Goal: Use online tool/utility

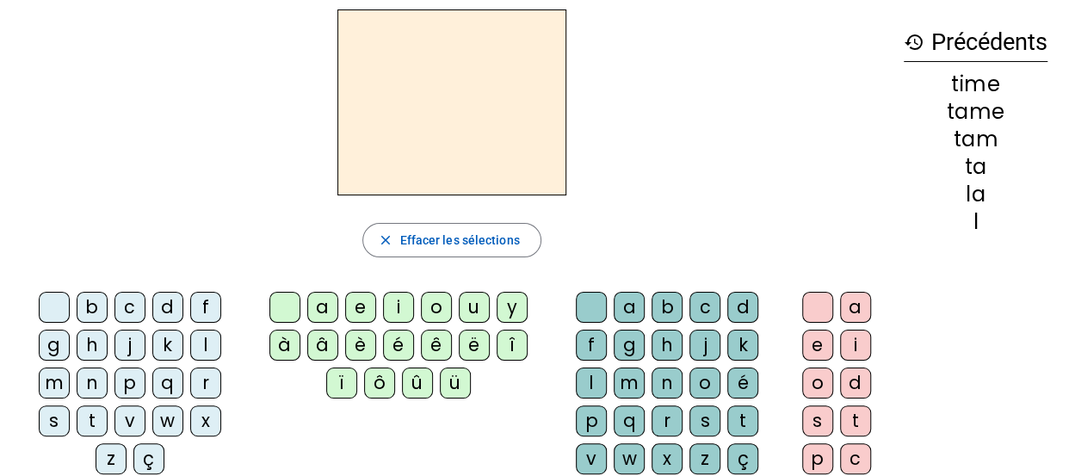
scroll to position [67, 0]
click at [108, 405] on div "t" at bounding box center [92, 420] width 31 height 31
click at [328, 309] on div "a" at bounding box center [322, 306] width 31 height 31
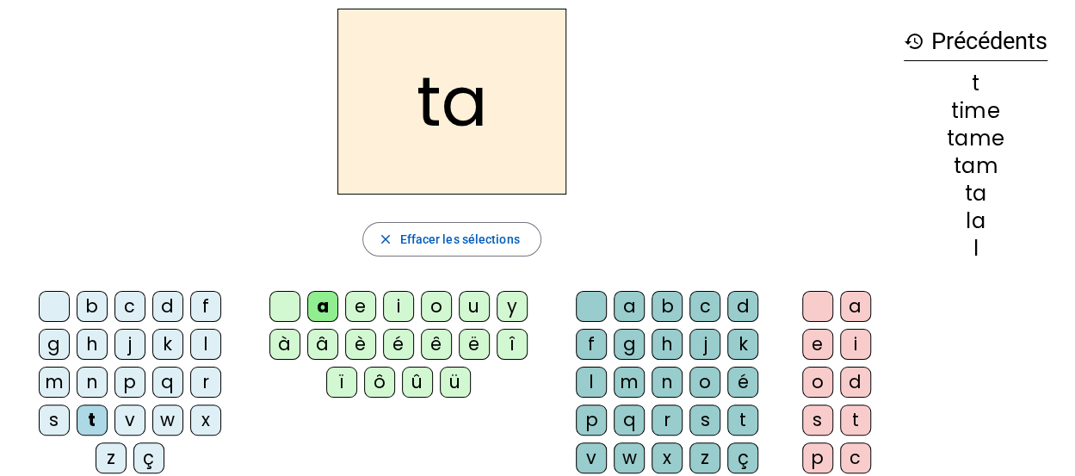
click at [690, 301] on div "c" at bounding box center [705, 306] width 31 height 31
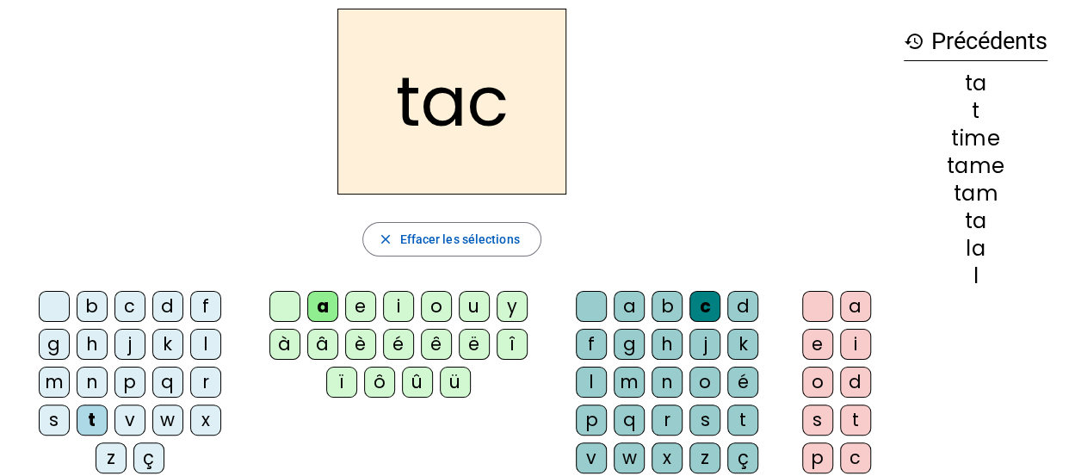
click at [690, 307] on div "c" at bounding box center [705, 306] width 31 height 31
click at [480, 125] on h2 "tac" at bounding box center [452, 102] width 229 height 186
click at [499, 112] on h2 "tac" at bounding box center [452, 102] width 229 height 186
click at [690, 301] on div "c" at bounding box center [705, 306] width 31 height 31
click at [690, 201] on div "tac close Effacer les sélections b c d f g h j k l m n p q r s t v w x z ç a e …" at bounding box center [452, 286] width 877 height 555
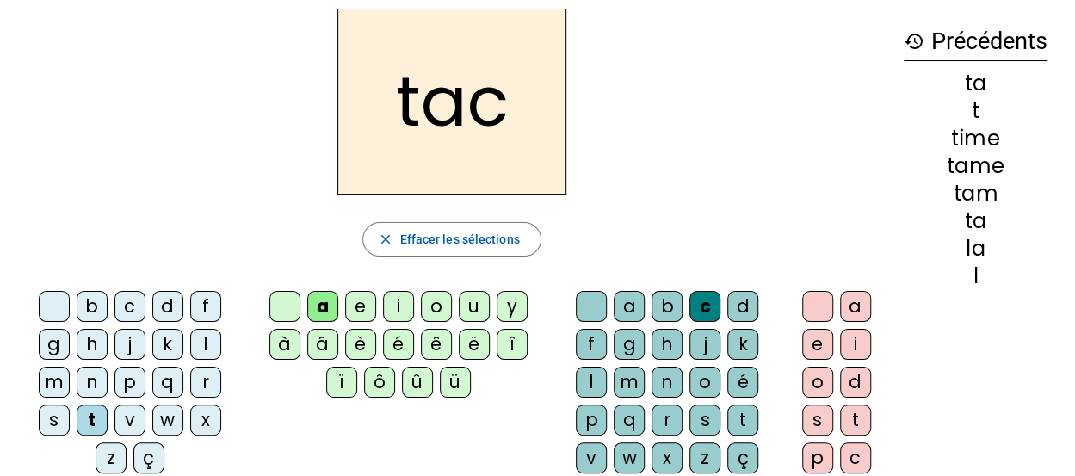
click at [690, 300] on div "c" at bounding box center [705, 306] width 31 height 31
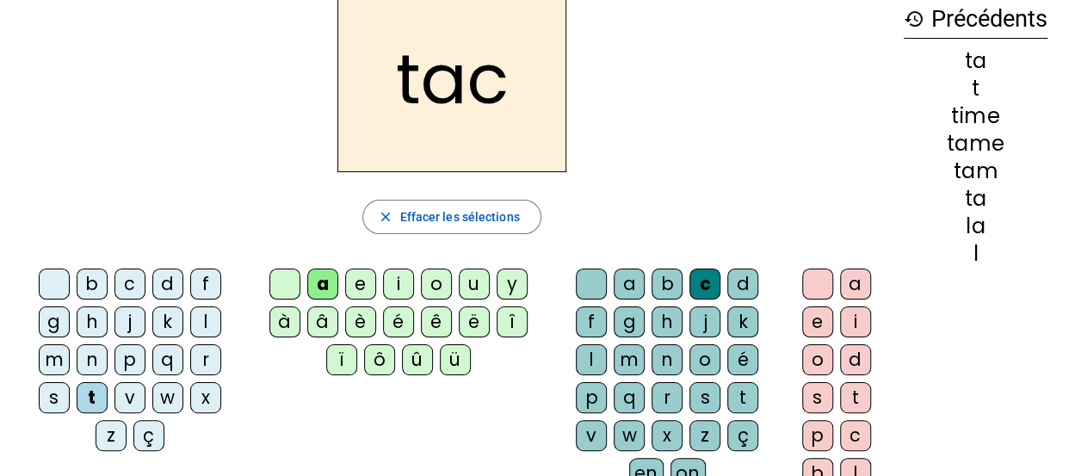
scroll to position [75, 0]
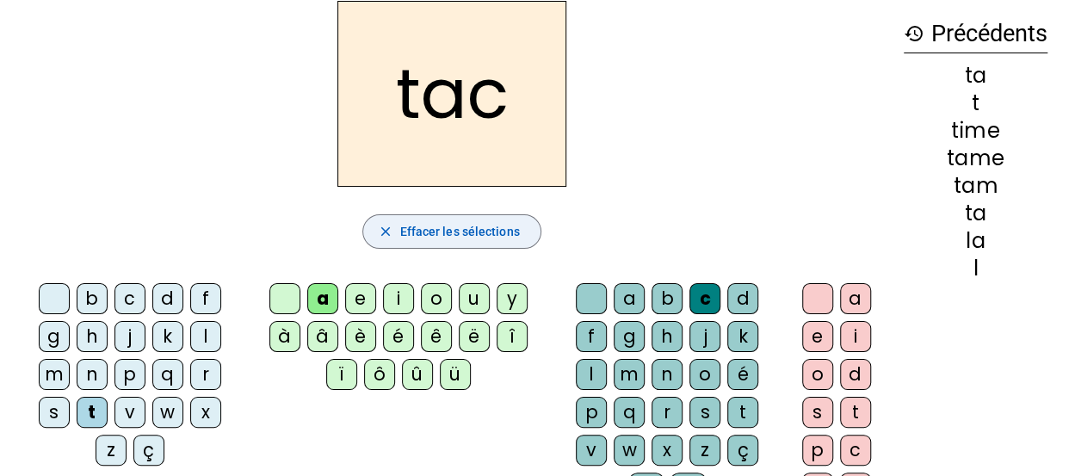
click at [474, 232] on span "Effacer les sélections" at bounding box center [460, 231] width 120 height 21
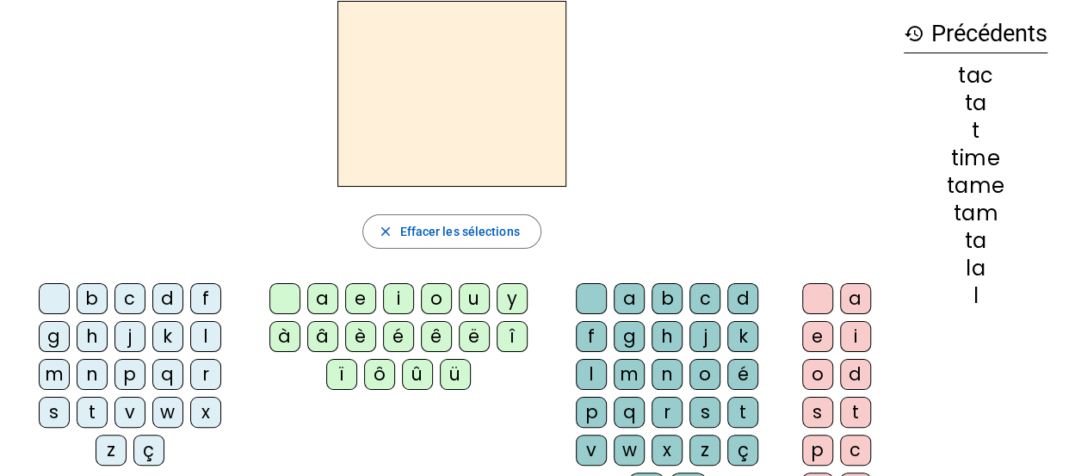
click at [108, 397] on div "t" at bounding box center [92, 412] width 31 height 31
click at [324, 303] on div "a" at bounding box center [322, 298] width 31 height 31
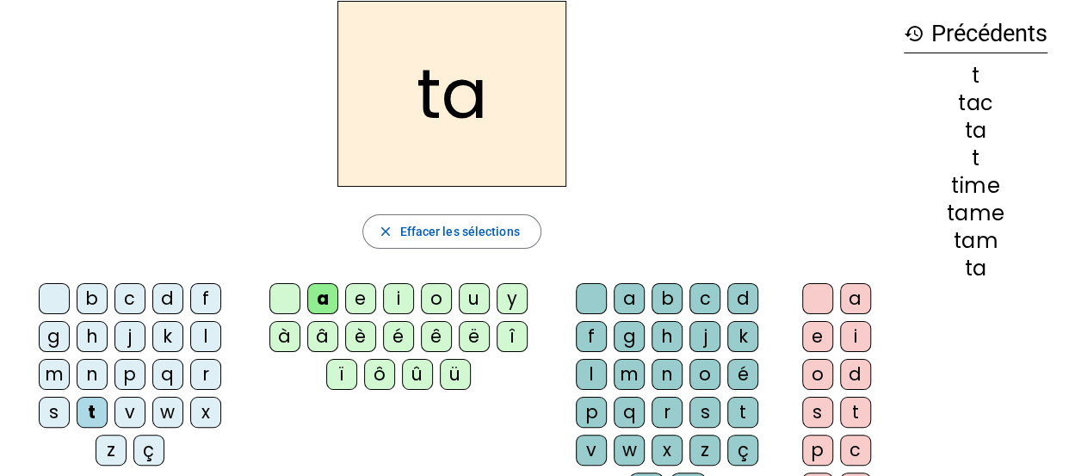
click at [690, 286] on div "c" at bounding box center [705, 298] width 31 height 31
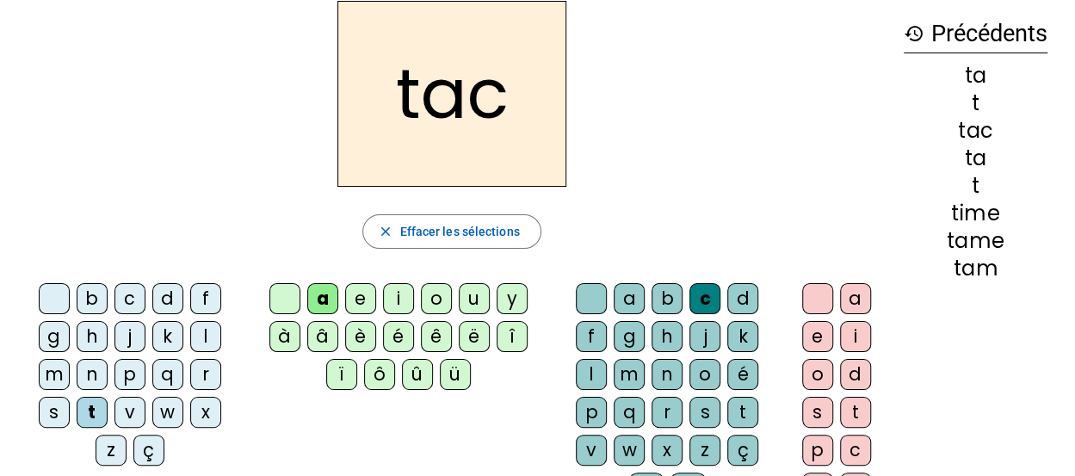
click at [690, 288] on div "c" at bounding box center [705, 298] width 31 height 31
click at [685, 192] on div "tac close Effacer les sélections b c d f g h j k l m n p q r s t v w x z ç a e …" at bounding box center [452, 278] width 877 height 555
click at [436, 232] on span "Effacer les sélections" at bounding box center [460, 231] width 120 height 21
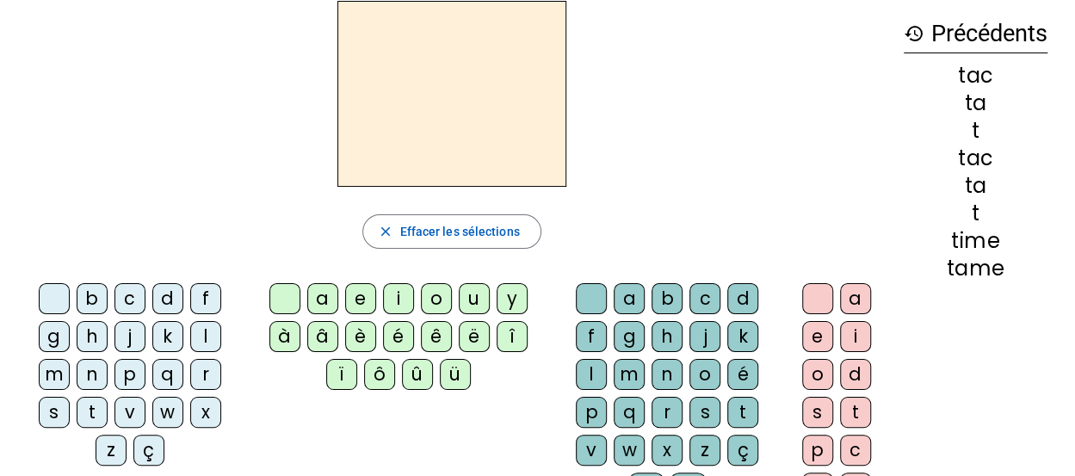
click at [108, 397] on div "t" at bounding box center [92, 412] width 31 height 31
click at [329, 286] on div "a" at bounding box center [322, 298] width 31 height 31
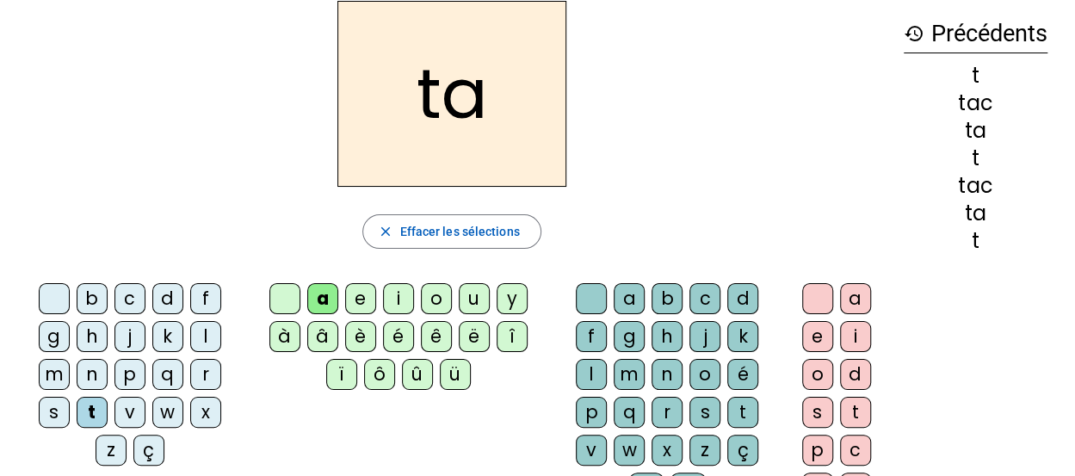
click at [690, 302] on div "c" at bounding box center [705, 298] width 31 height 31
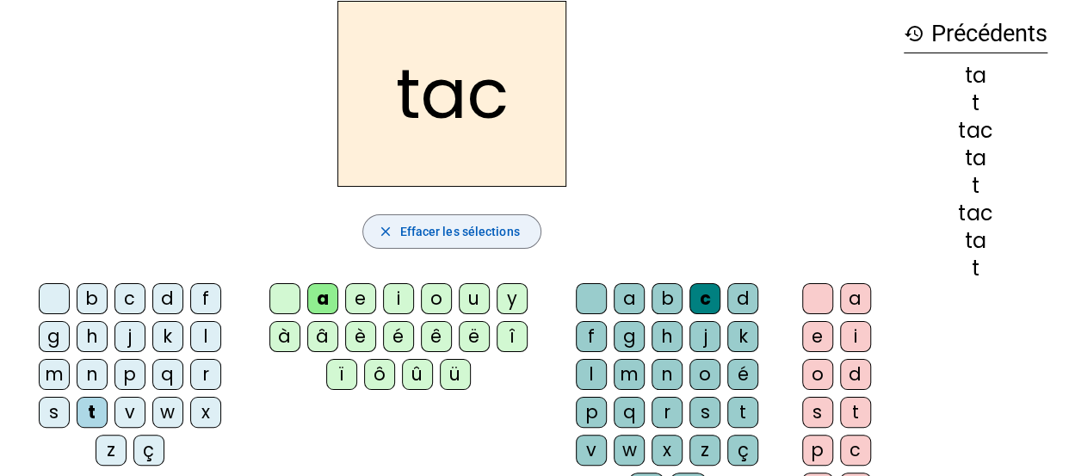
click at [432, 214] on span "button" at bounding box center [451, 231] width 177 height 41
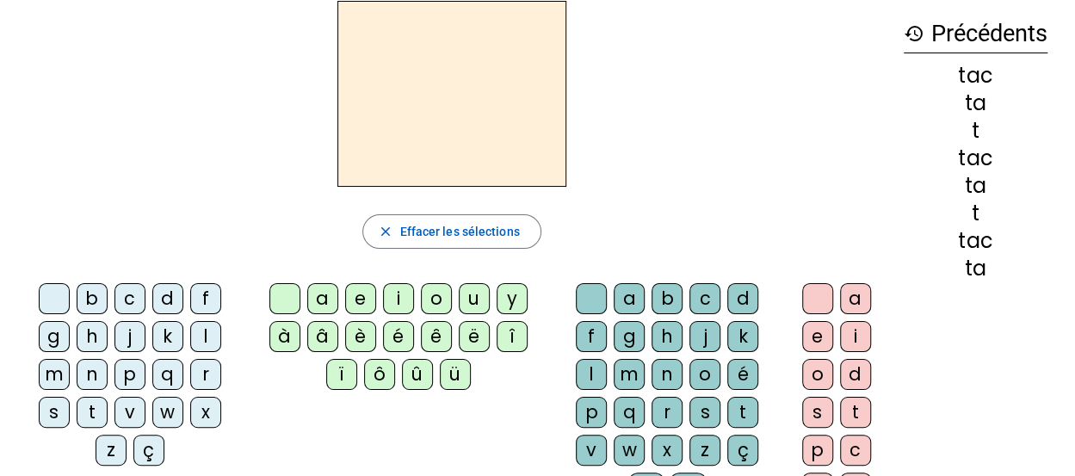
click at [108, 397] on div "t" at bounding box center [92, 412] width 31 height 31
click at [318, 302] on div "a" at bounding box center [322, 298] width 31 height 31
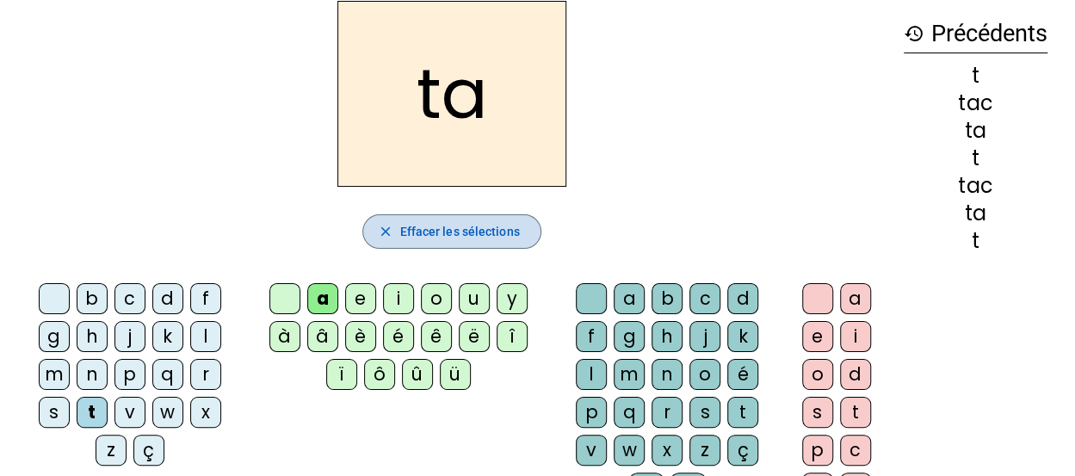
click at [489, 228] on span "Effacer les sélections" at bounding box center [460, 231] width 120 height 21
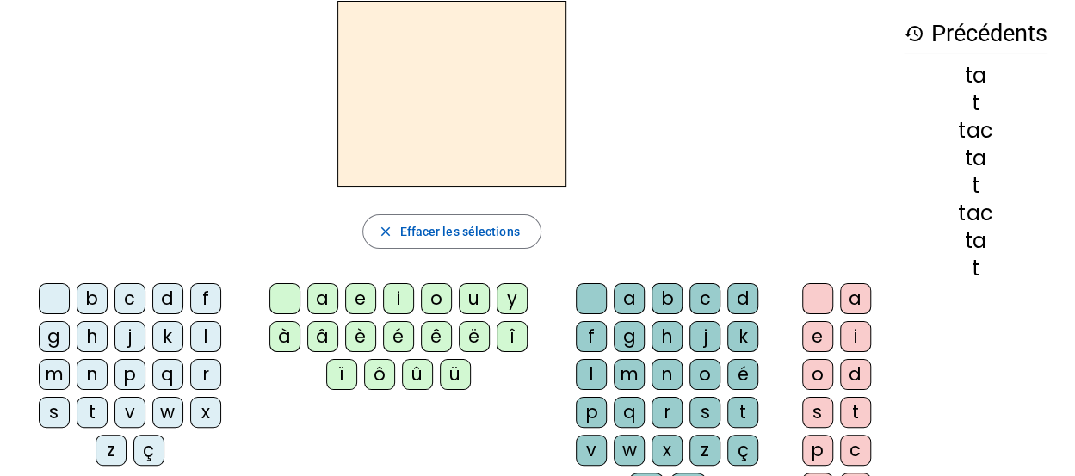
click at [108, 397] on div "t" at bounding box center [92, 412] width 31 height 31
click at [350, 297] on div "e" at bounding box center [360, 298] width 31 height 31
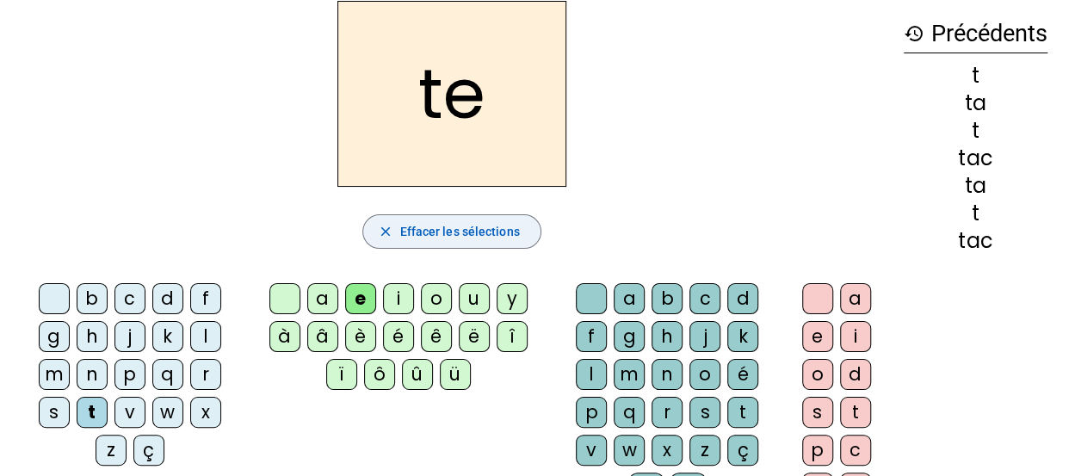
click at [461, 235] on span "Effacer les sélections" at bounding box center [460, 231] width 120 height 21
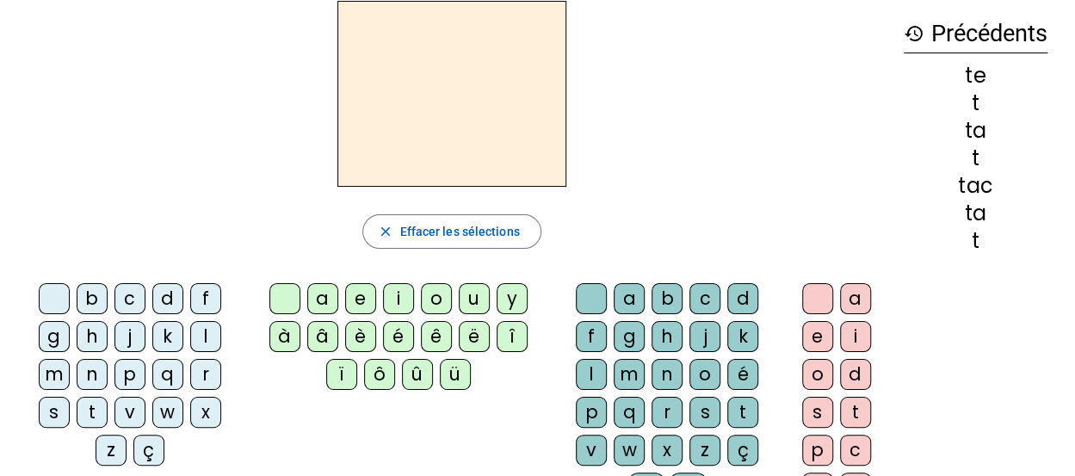
click at [115, 333] on div "j" at bounding box center [130, 336] width 31 height 31
click at [363, 302] on div "e" at bounding box center [360, 298] width 31 height 31
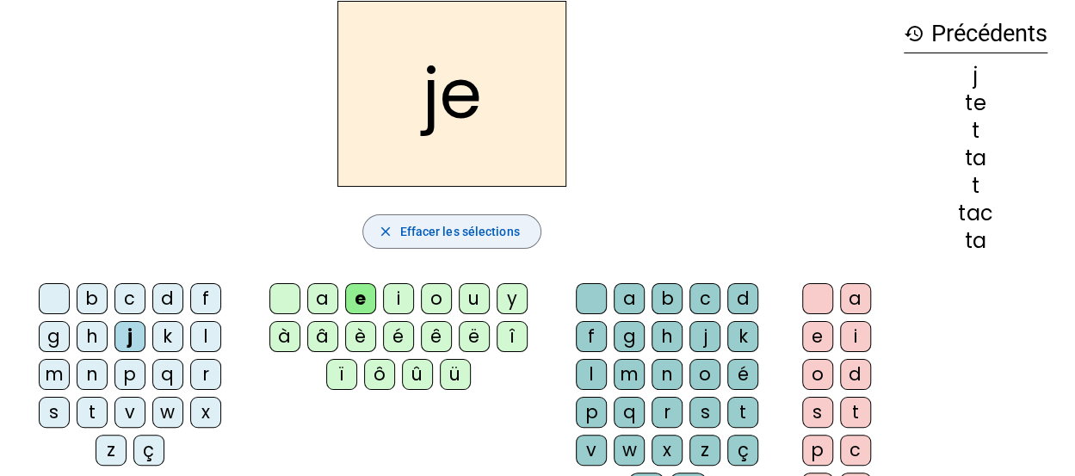
click at [434, 237] on span "Effacer les sélections" at bounding box center [460, 231] width 120 height 21
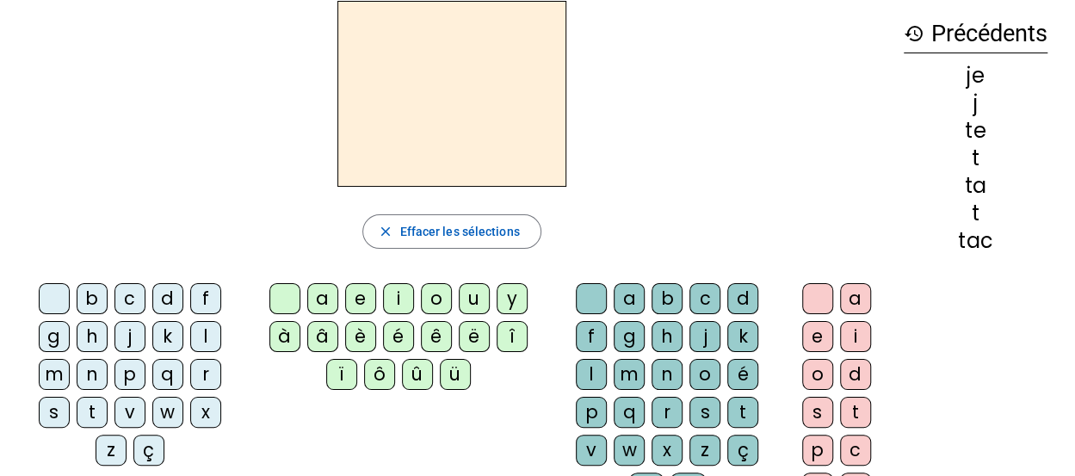
click at [153, 292] on div "d" at bounding box center [167, 298] width 31 height 31
click at [365, 291] on div "e" at bounding box center [360, 298] width 31 height 31
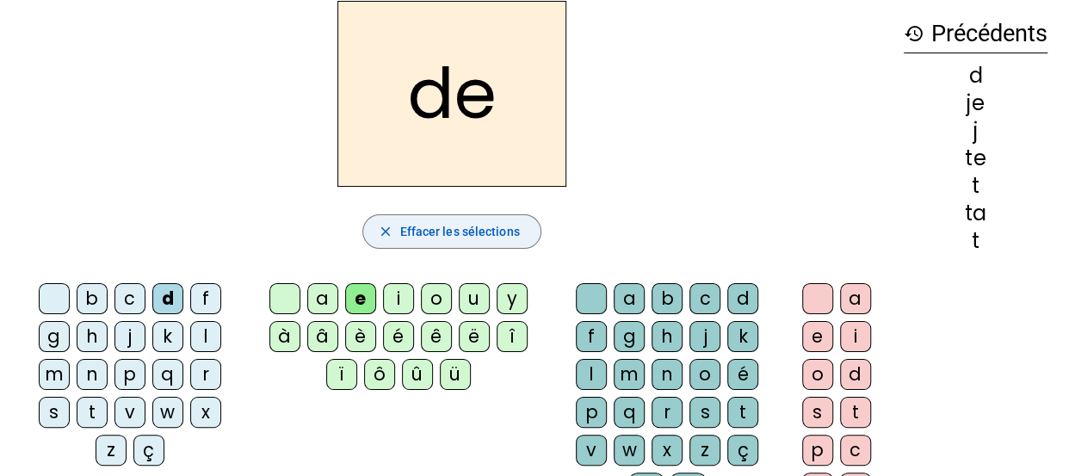
click at [422, 236] on span "Effacer les sélections" at bounding box center [460, 231] width 120 height 21
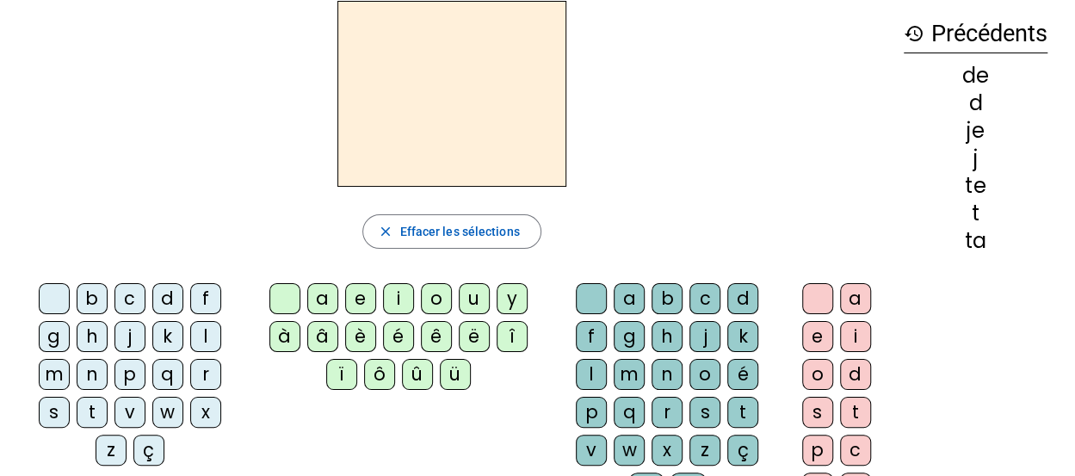
click at [70, 359] on div "m" at bounding box center [54, 374] width 31 height 31
click at [353, 301] on div "e" at bounding box center [360, 298] width 31 height 31
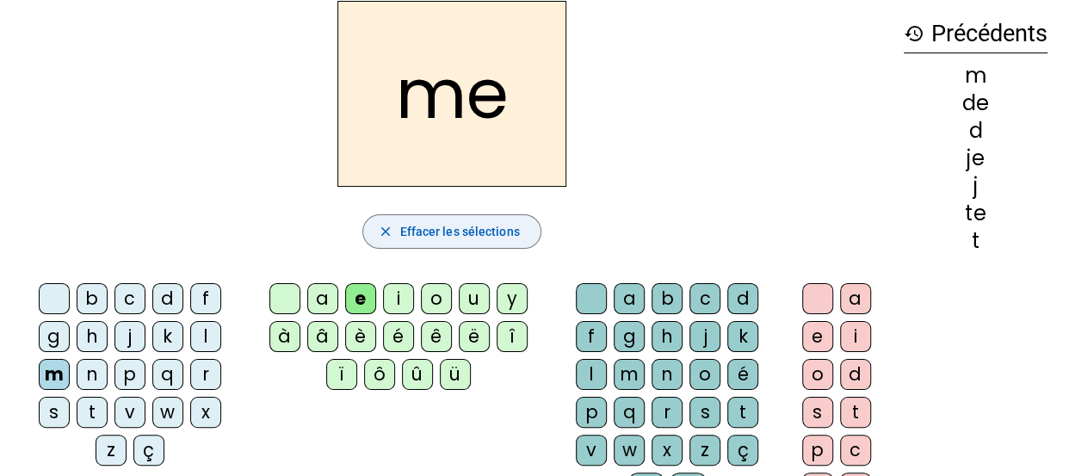
click at [382, 234] on mat-icon "close" at bounding box center [384, 231] width 15 height 15
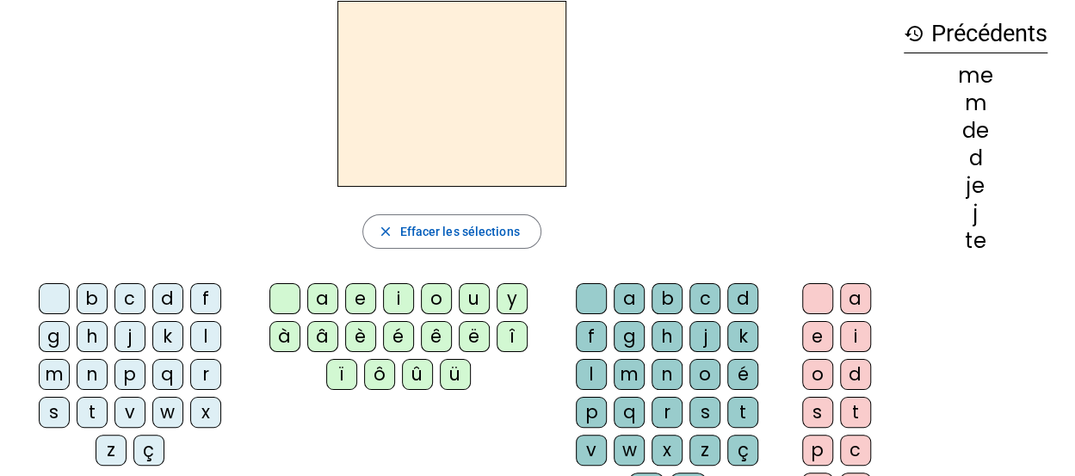
click at [70, 359] on div "m" at bounding box center [54, 374] width 31 height 31
click at [325, 288] on div "a" at bounding box center [322, 298] width 31 height 31
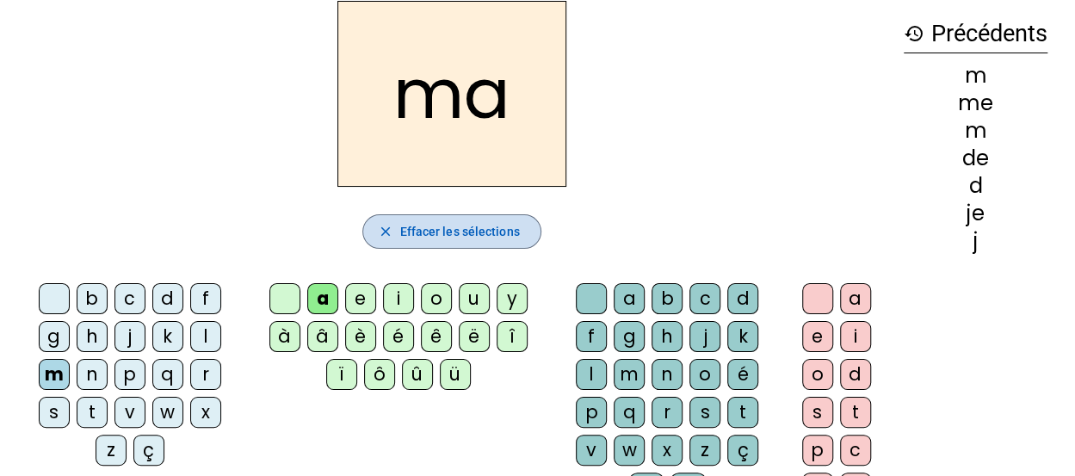
click at [499, 231] on span "Effacer les sélections" at bounding box center [460, 231] width 120 height 21
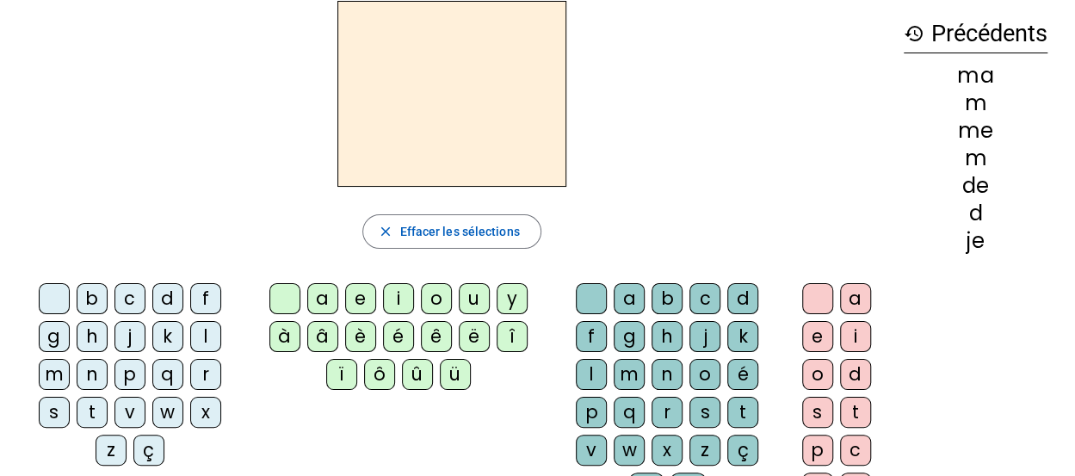
click at [190, 342] on div "l" at bounding box center [205, 336] width 31 height 31
click at [325, 300] on div "a" at bounding box center [322, 298] width 31 height 31
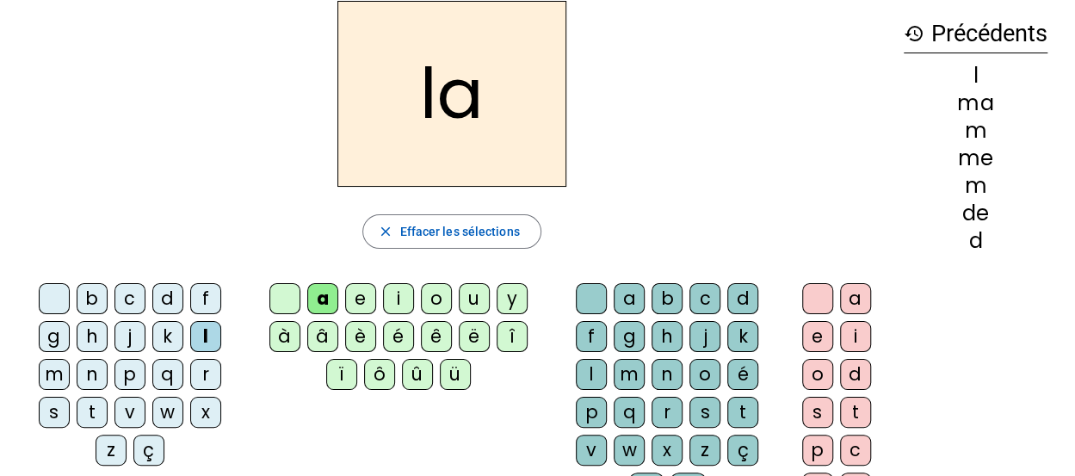
click at [690, 293] on div "c" at bounding box center [705, 298] width 31 height 31
